Goal: Information Seeking & Learning: Learn about a topic

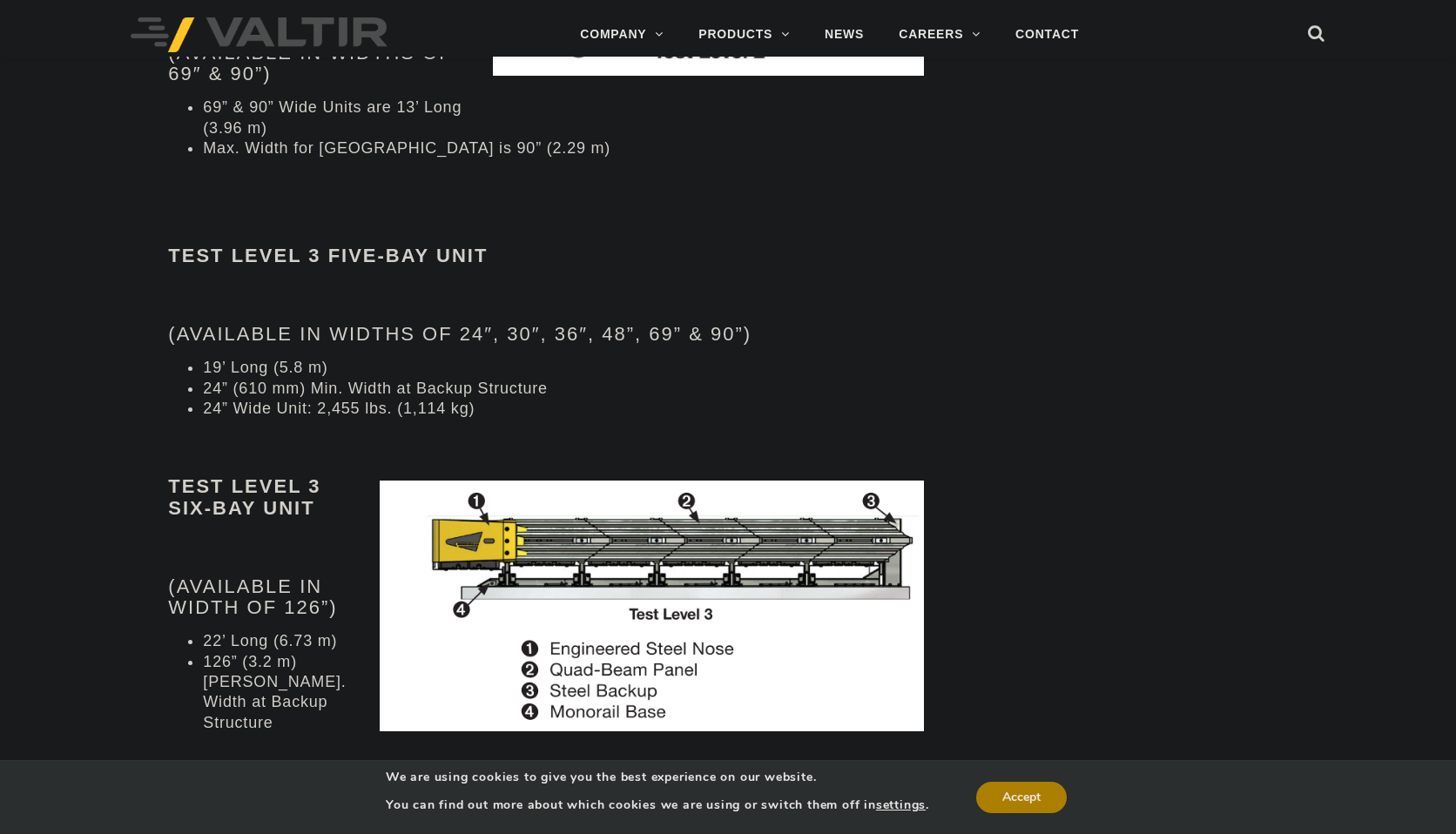
scroll to position [1915, 0]
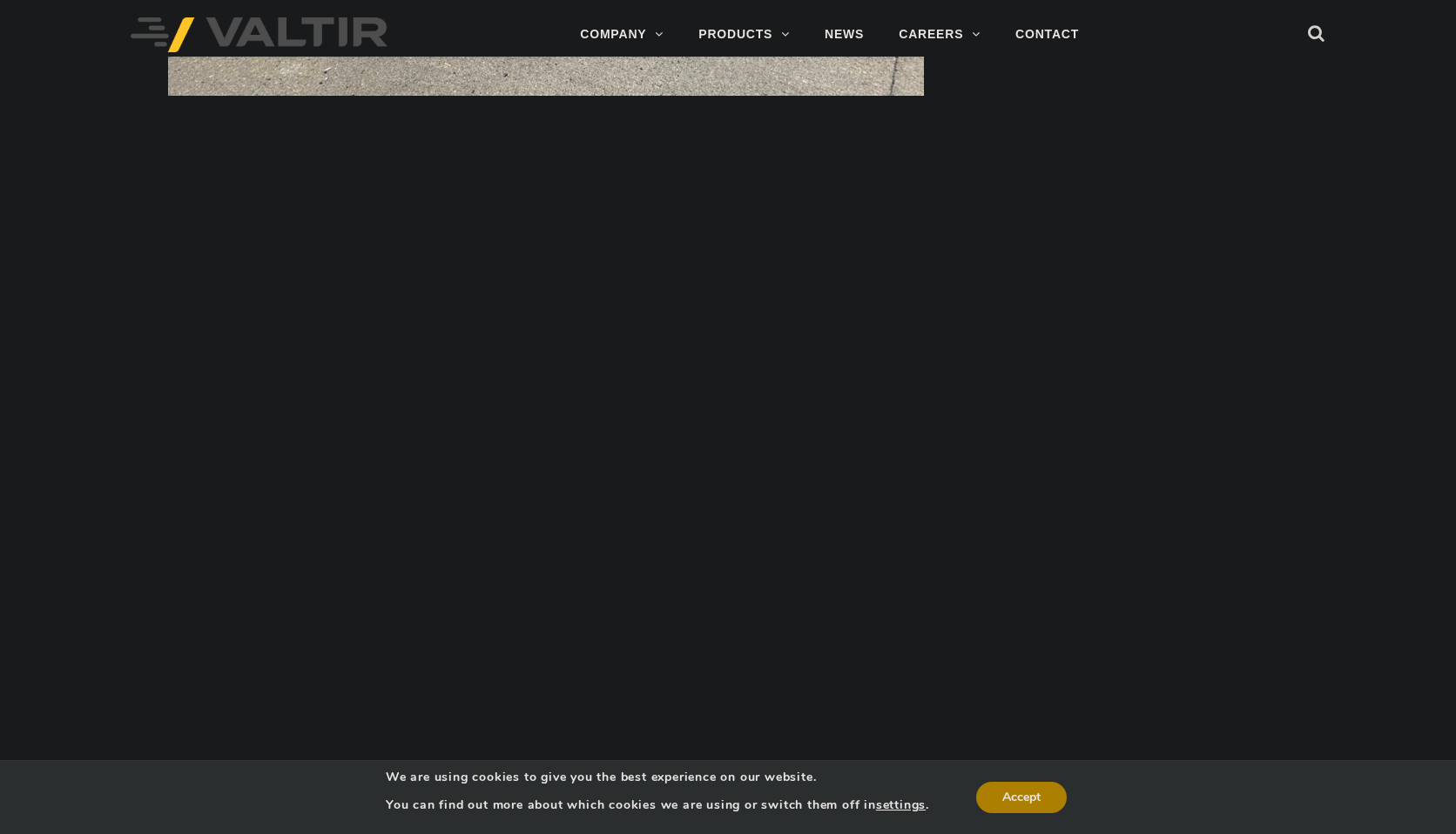
scroll to position [3307, 0]
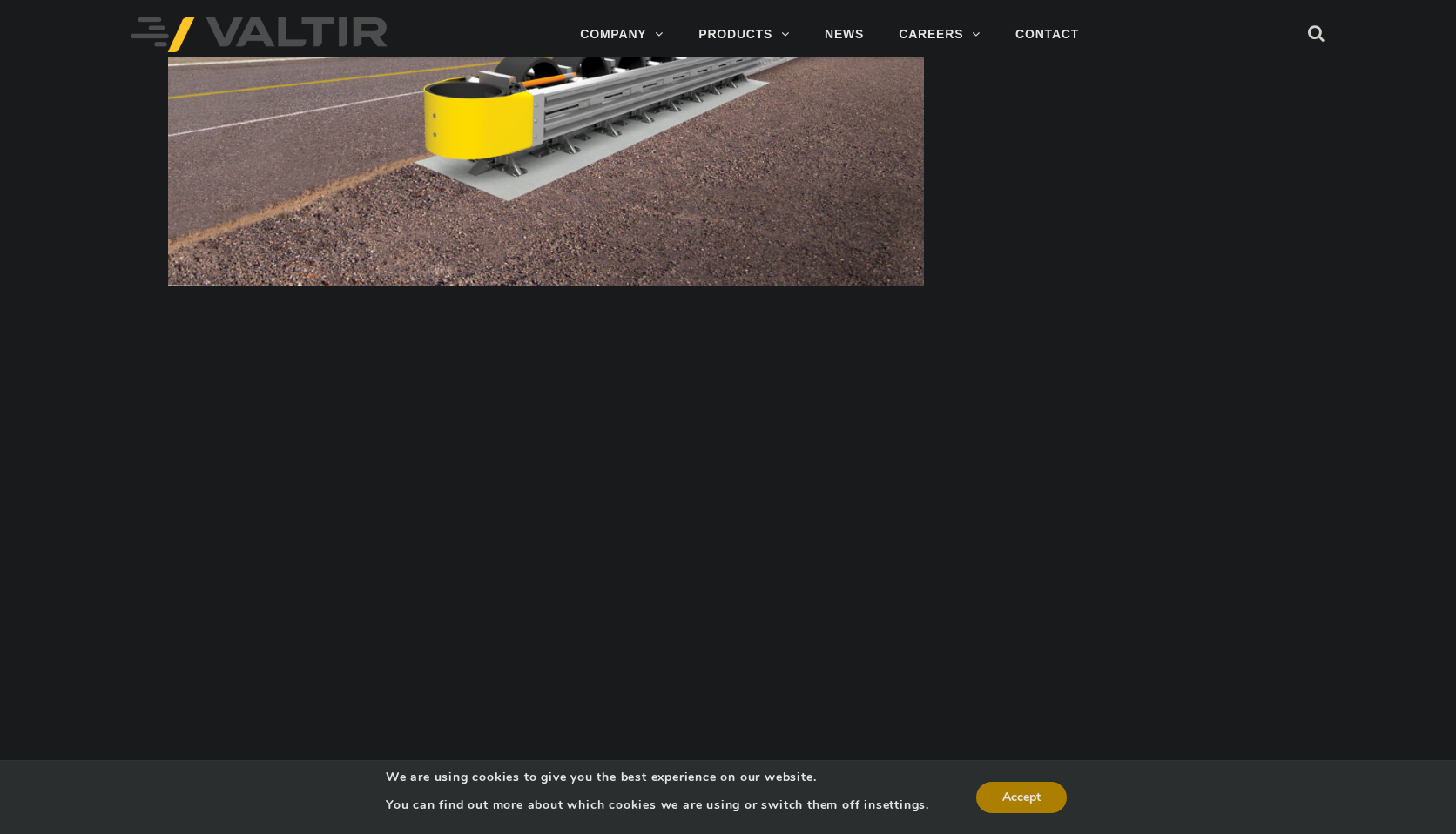
scroll to position [6729, 0]
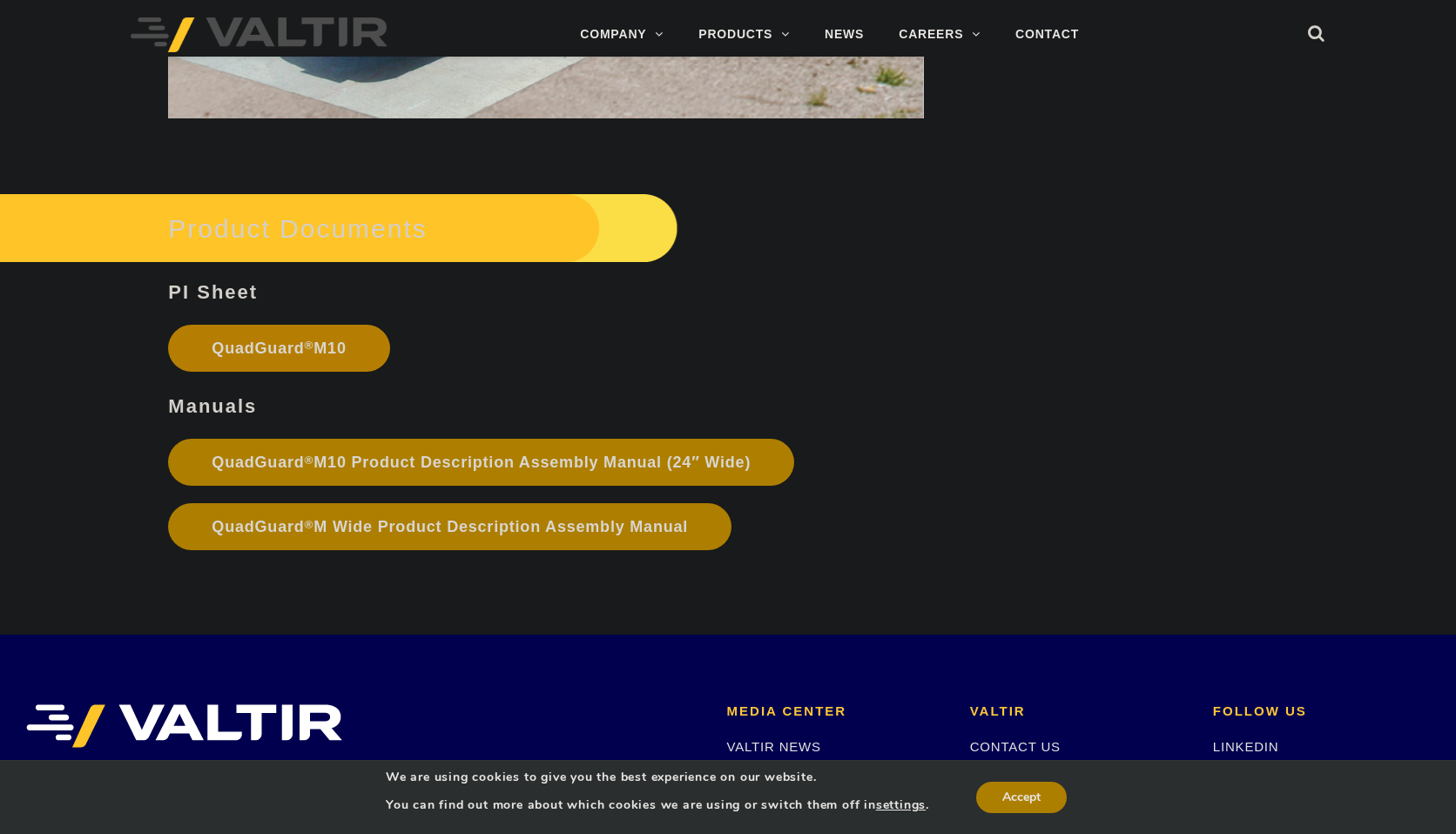
scroll to position [5811, 0]
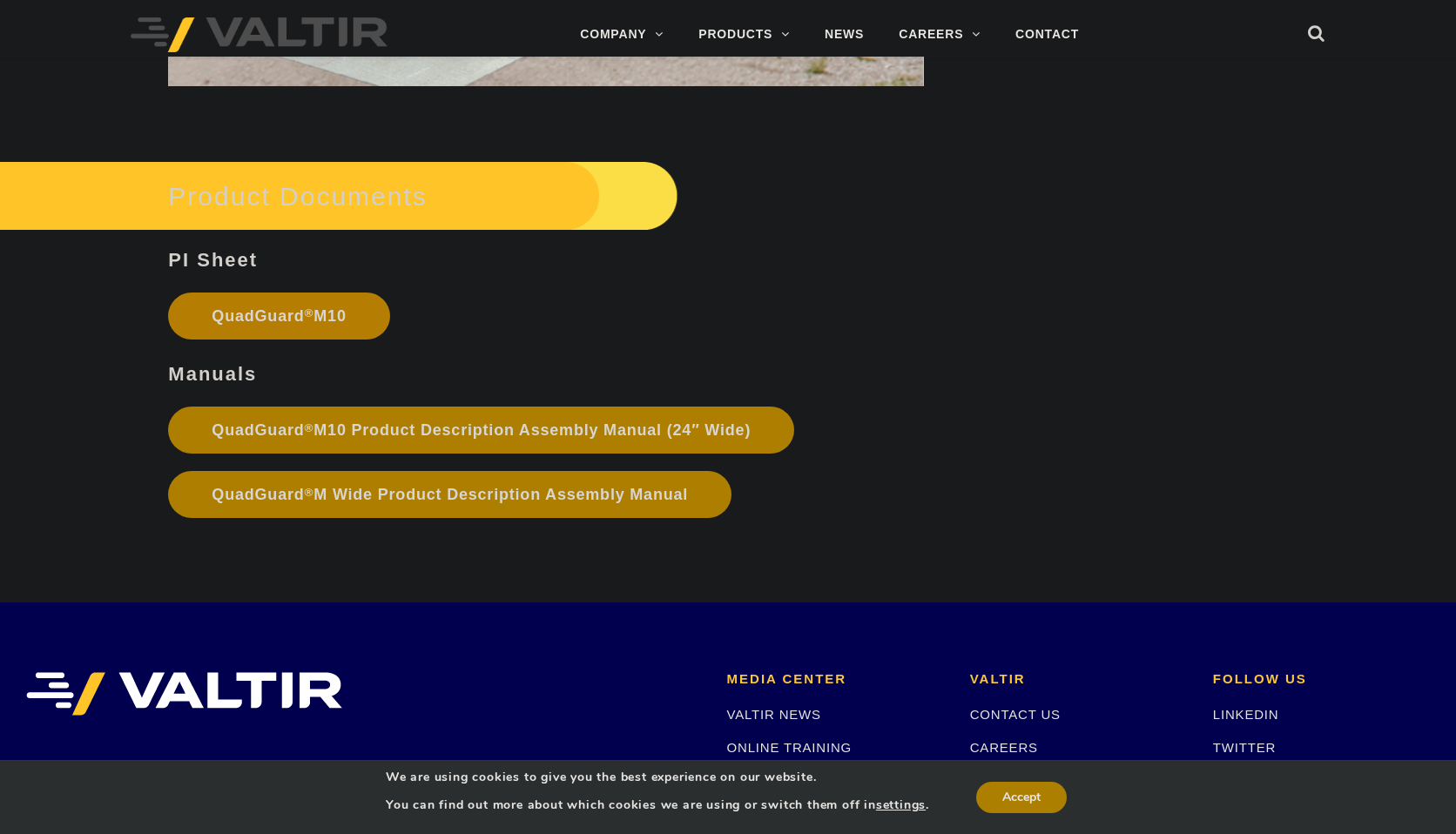
click at [344, 308] on link "QuadGuard ® M10" at bounding box center [278, 316] width 221 height 47
click at [539, 432] on link "QuadGuard ® M10 Product Description Assembly Manual (24″ Wide)" at bounding box center [481, 430] width 626 height 47
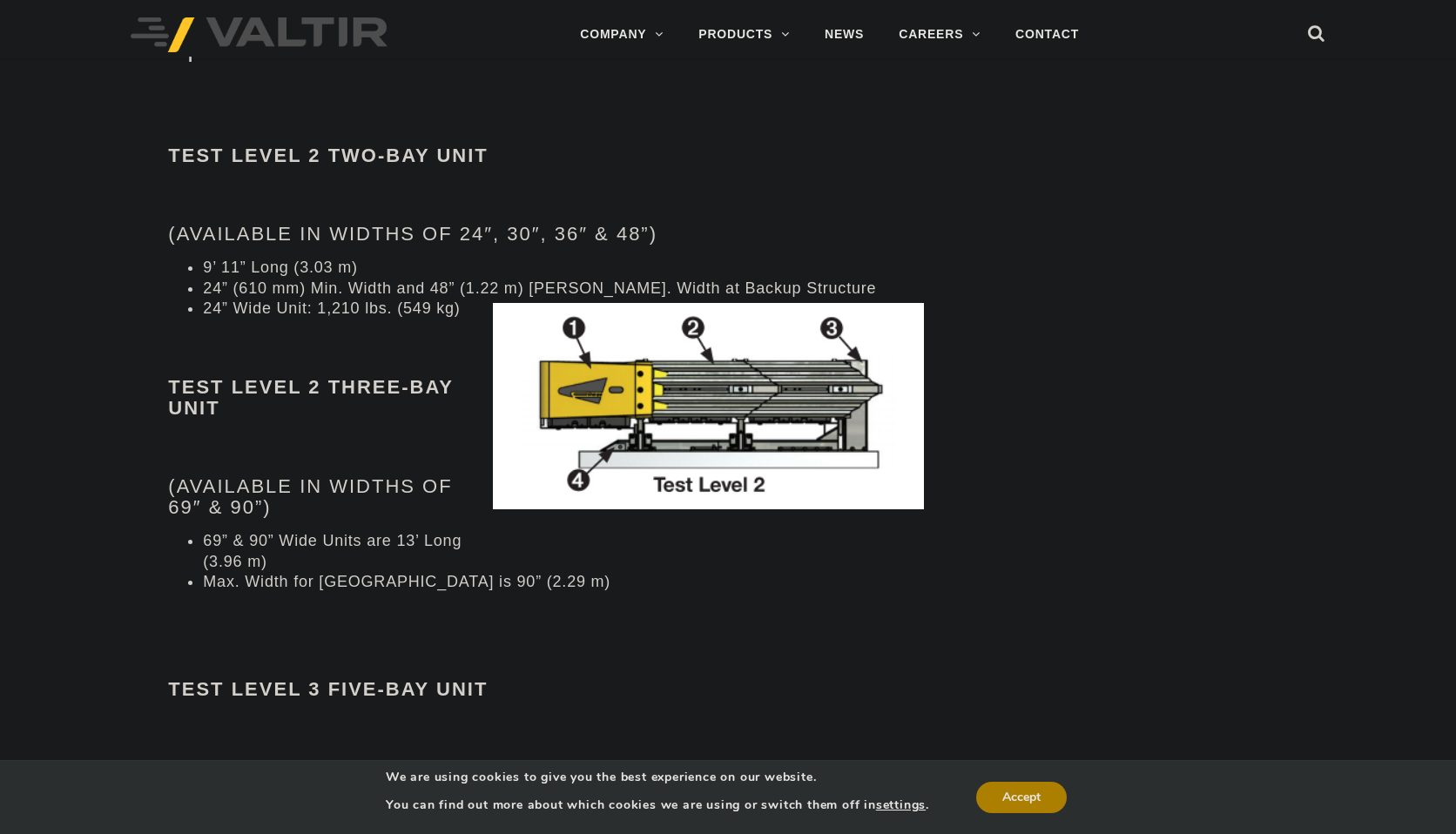
scroll to position [1915, 0]
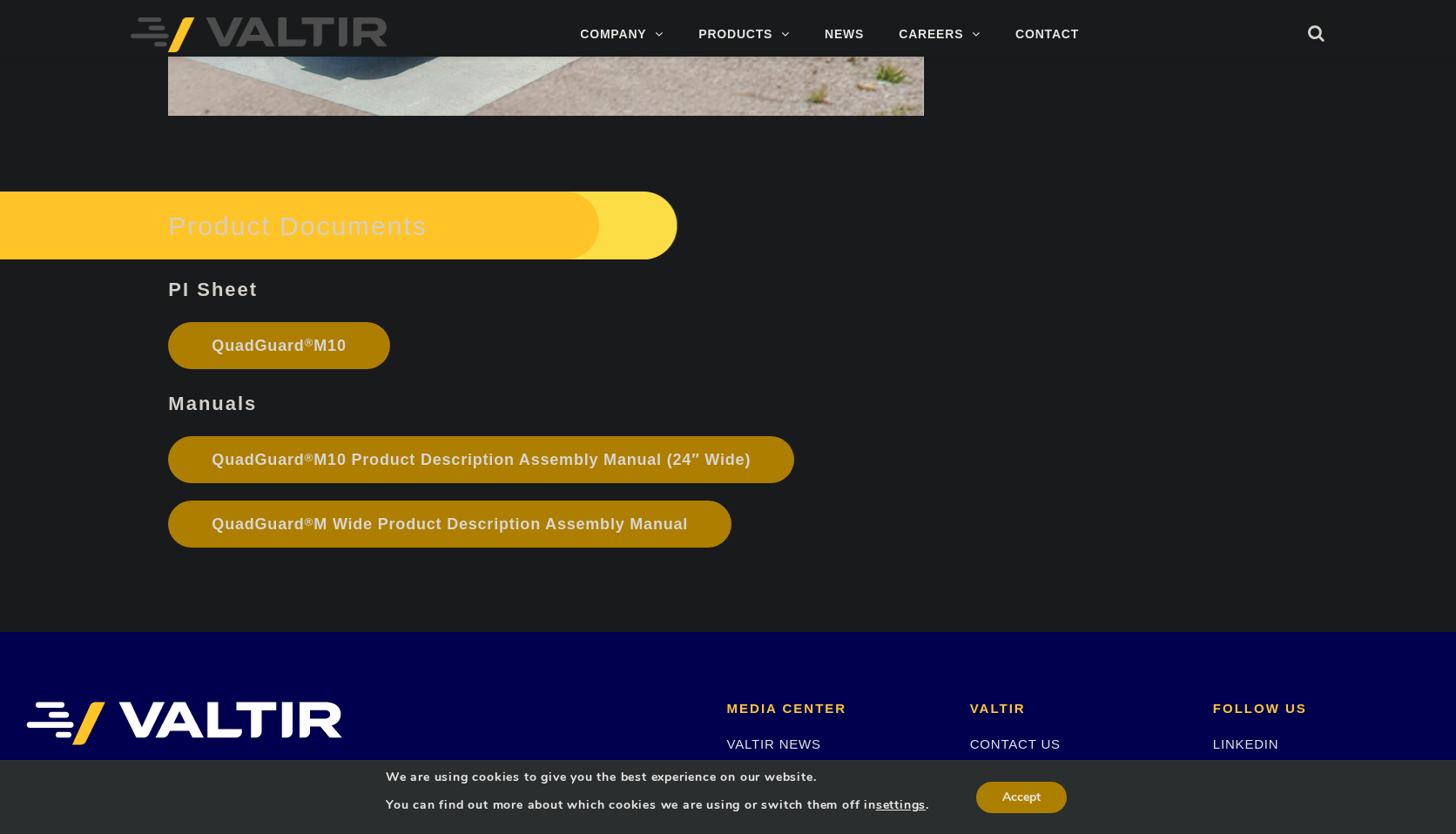
scroll to position [5744, 0]
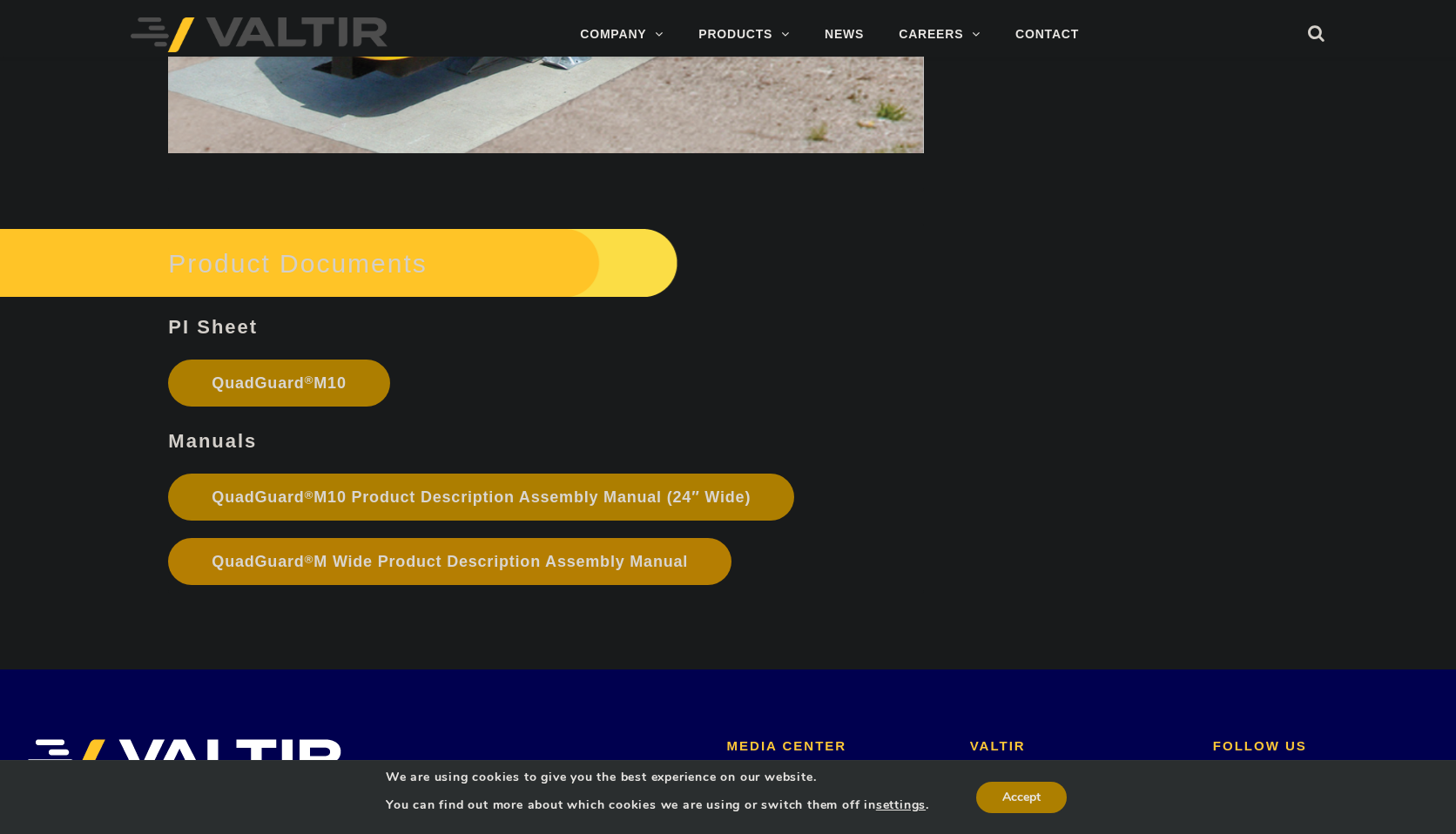
click at [476, 558] on link "QuadGuard ® M Wide Product Description Assembly Manual" at bounding box center [449, 562] width 564 height 47
